Goal: Information Seeking & Learning: Learn about a topic

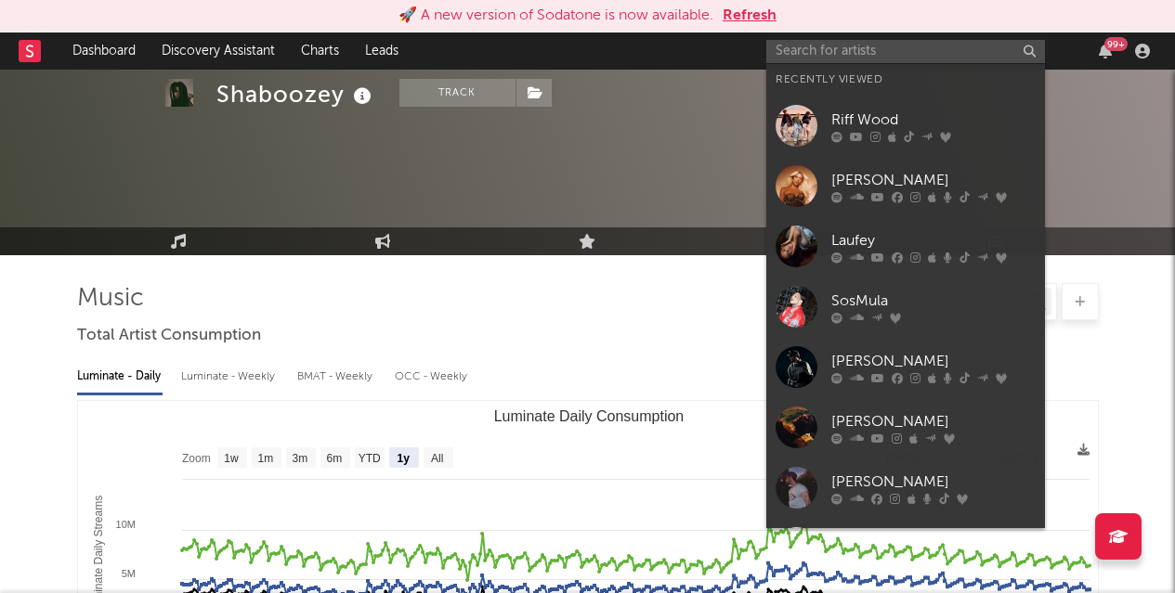
select select "1y"
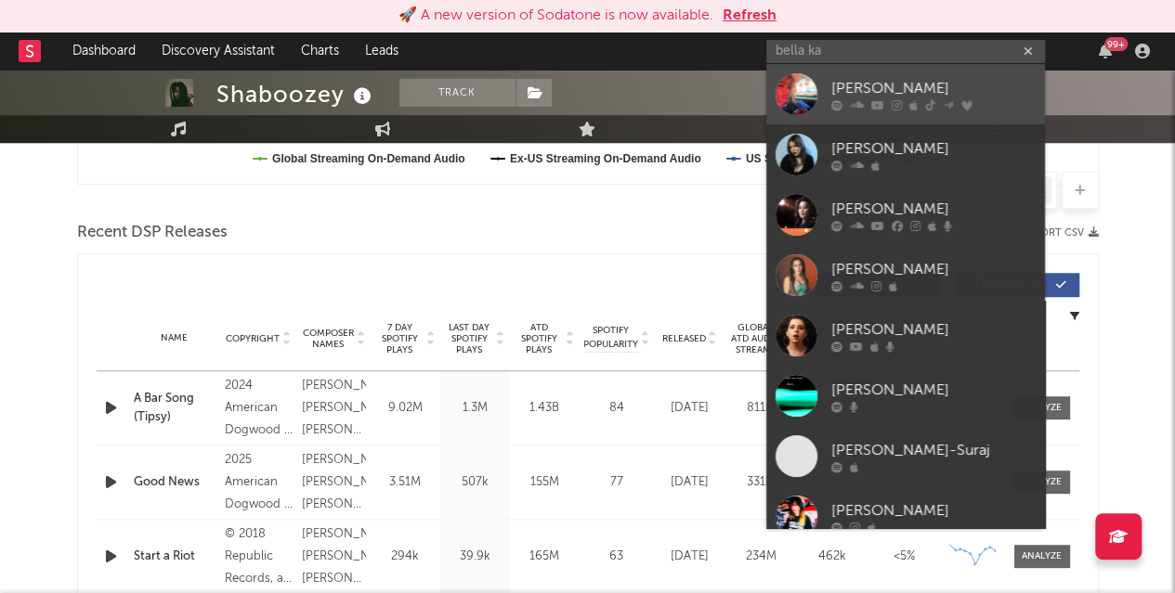
type input "bella ka"
click at [862, 83] on div "[PERSON_NAME]" at bounding box center [933, 88] width 204 height 22
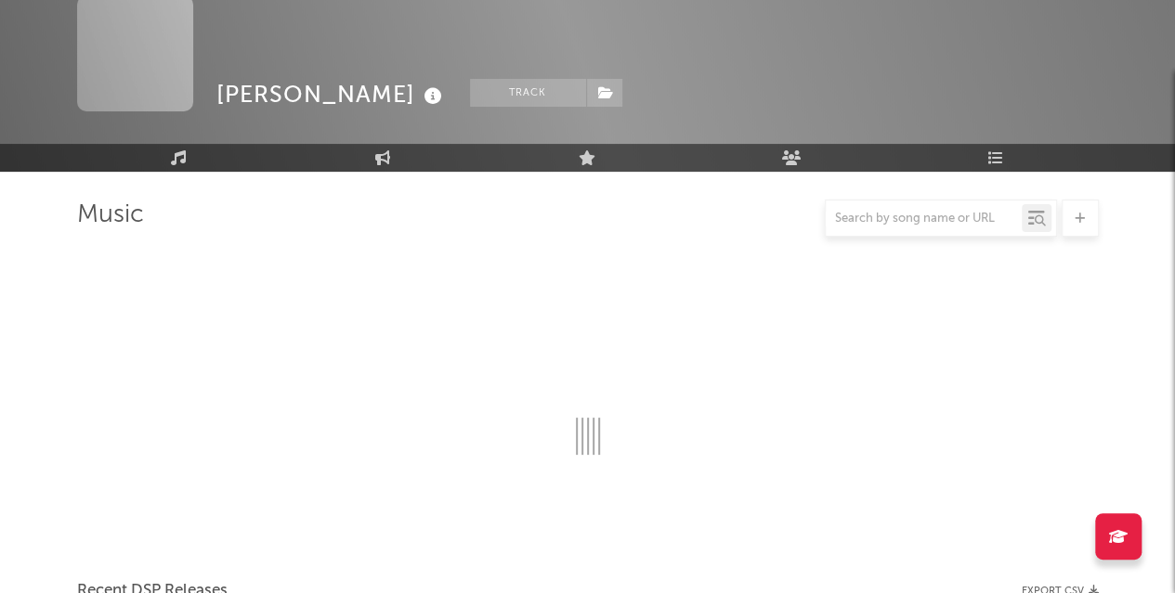
scroll to position [589, 0]
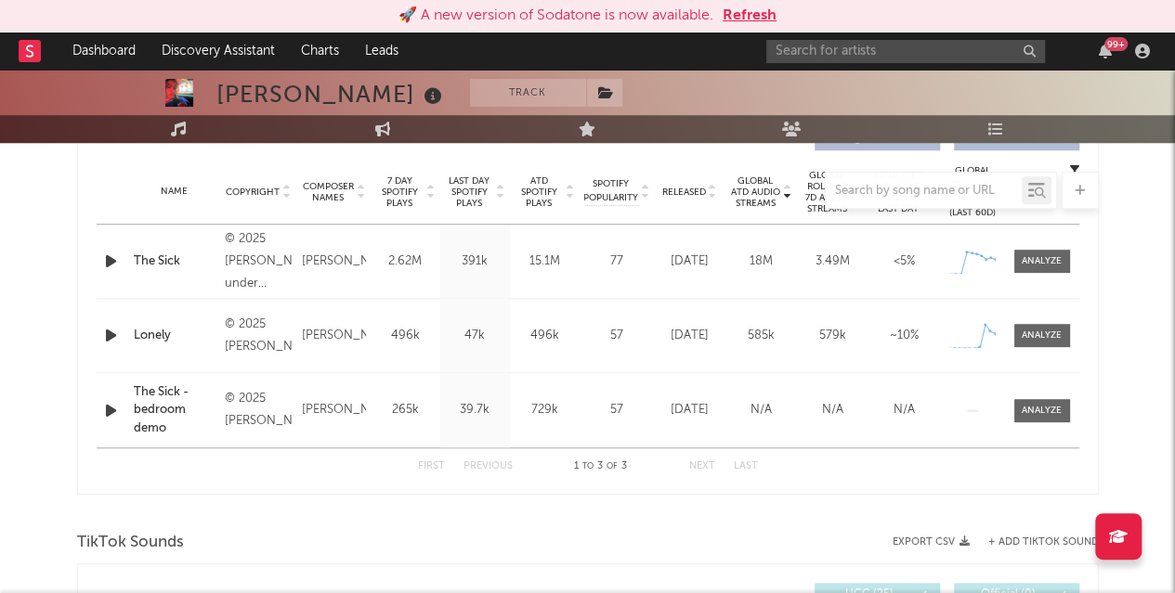
select select "1w"
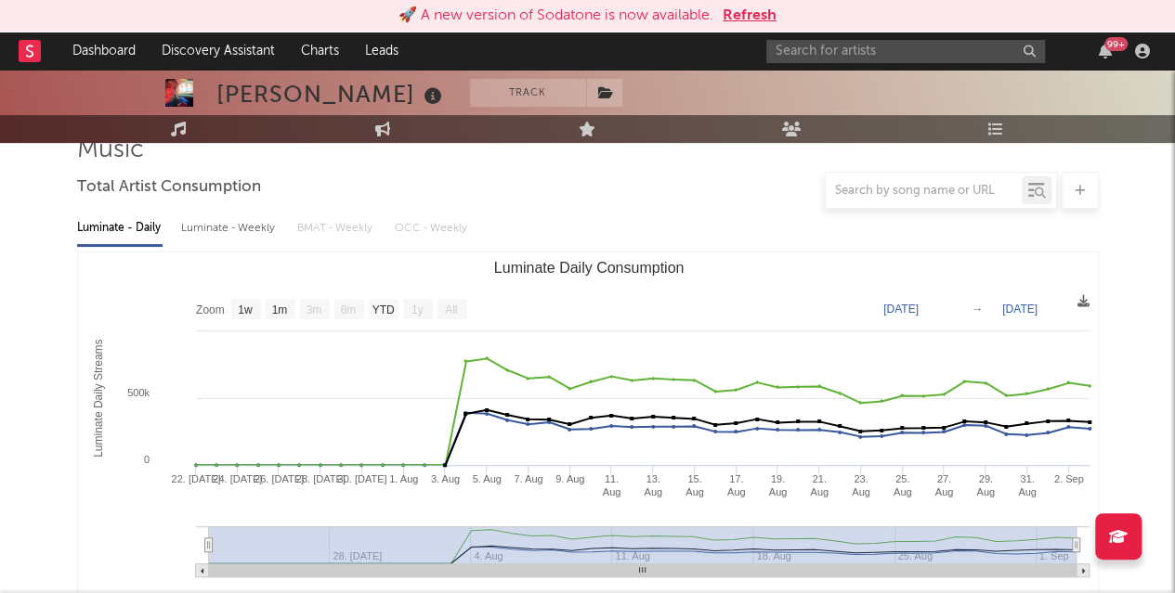
scroll to position [163, 0]
